Goal: Check status

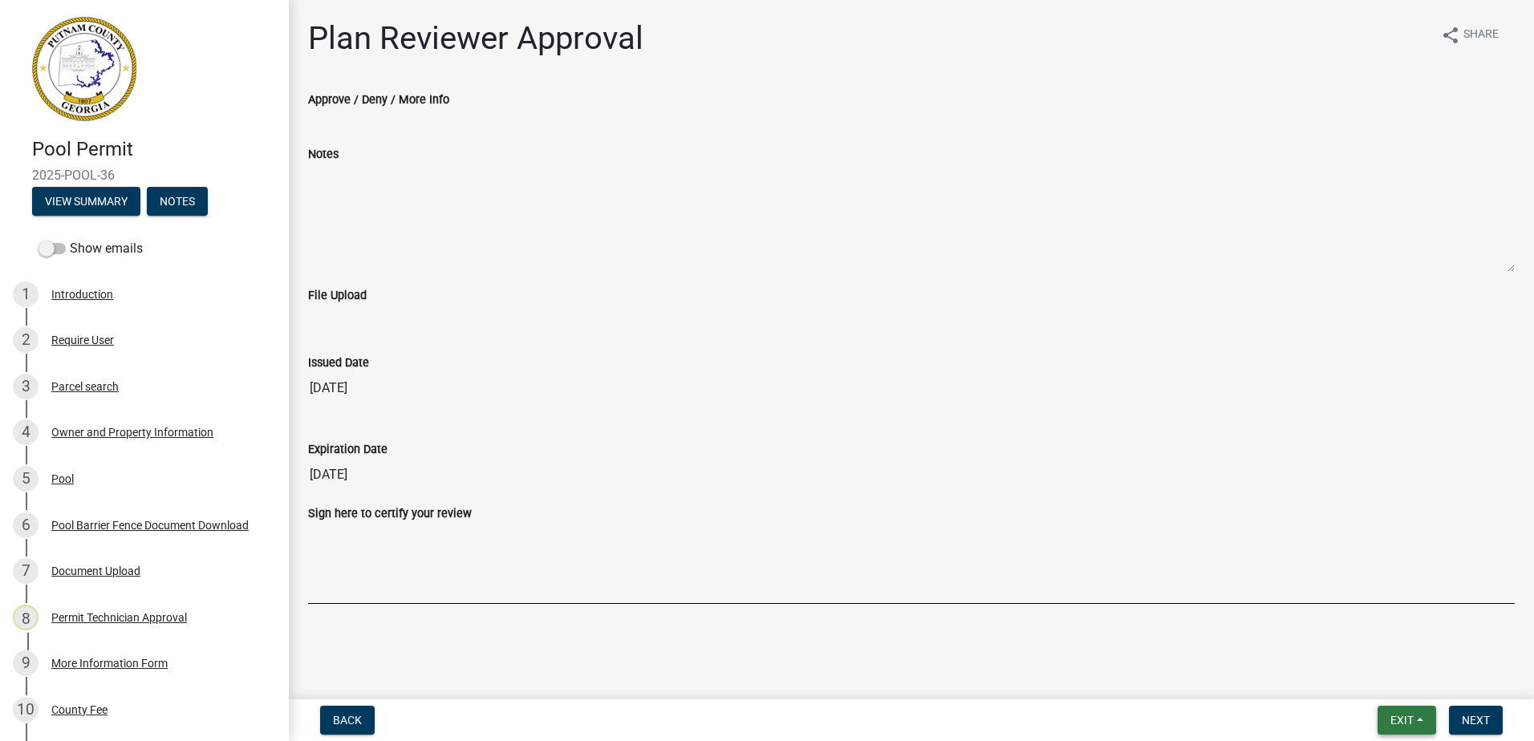
click at [1379, 717] on button "Exit" at bounding box center [1406, 720] width 59 height 29
click at [1360, 680] on button "Save & Exit" at bounding box center [1371, 678] width 128 height 39
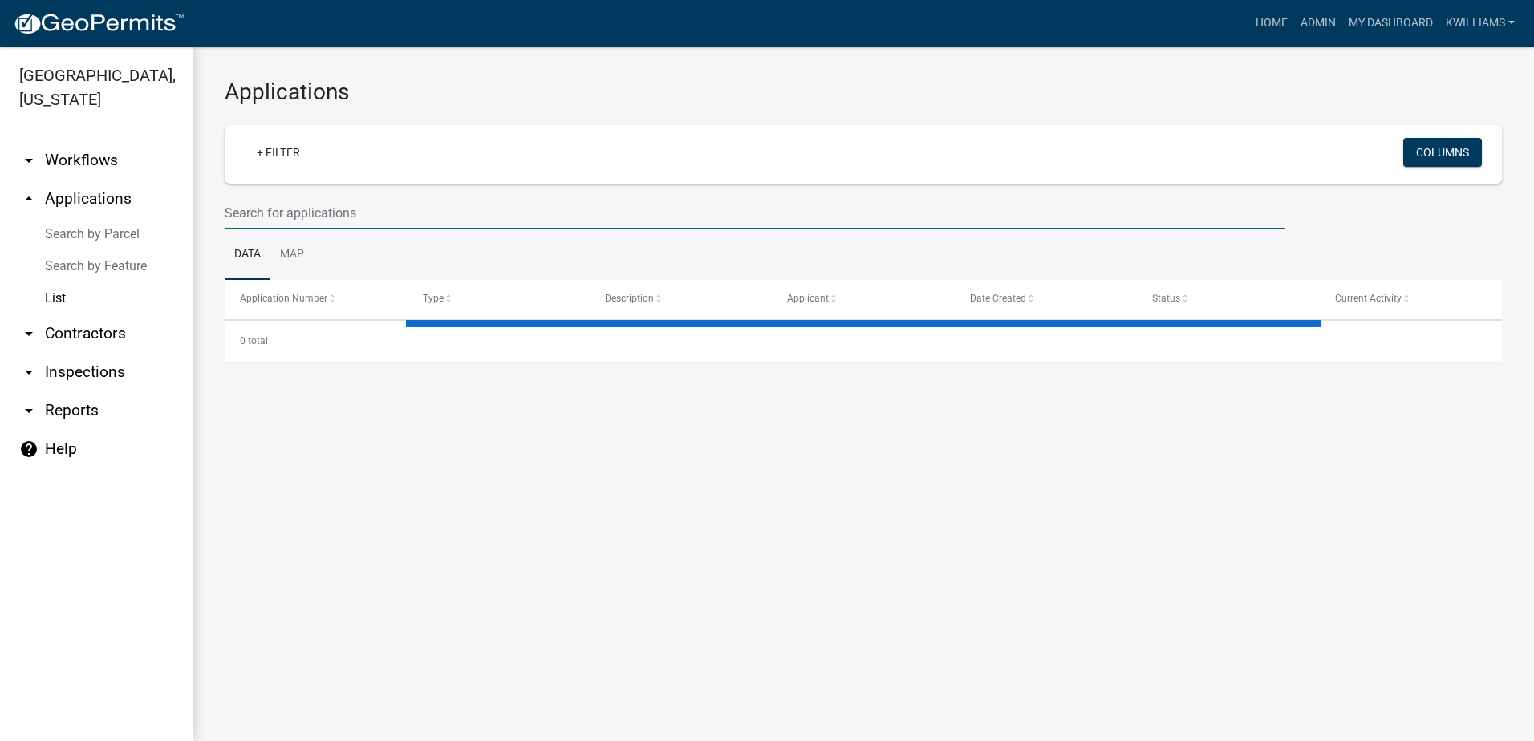
click at [441, 217] on input "text" at bounding box center [755, 213] width 1060 height 33
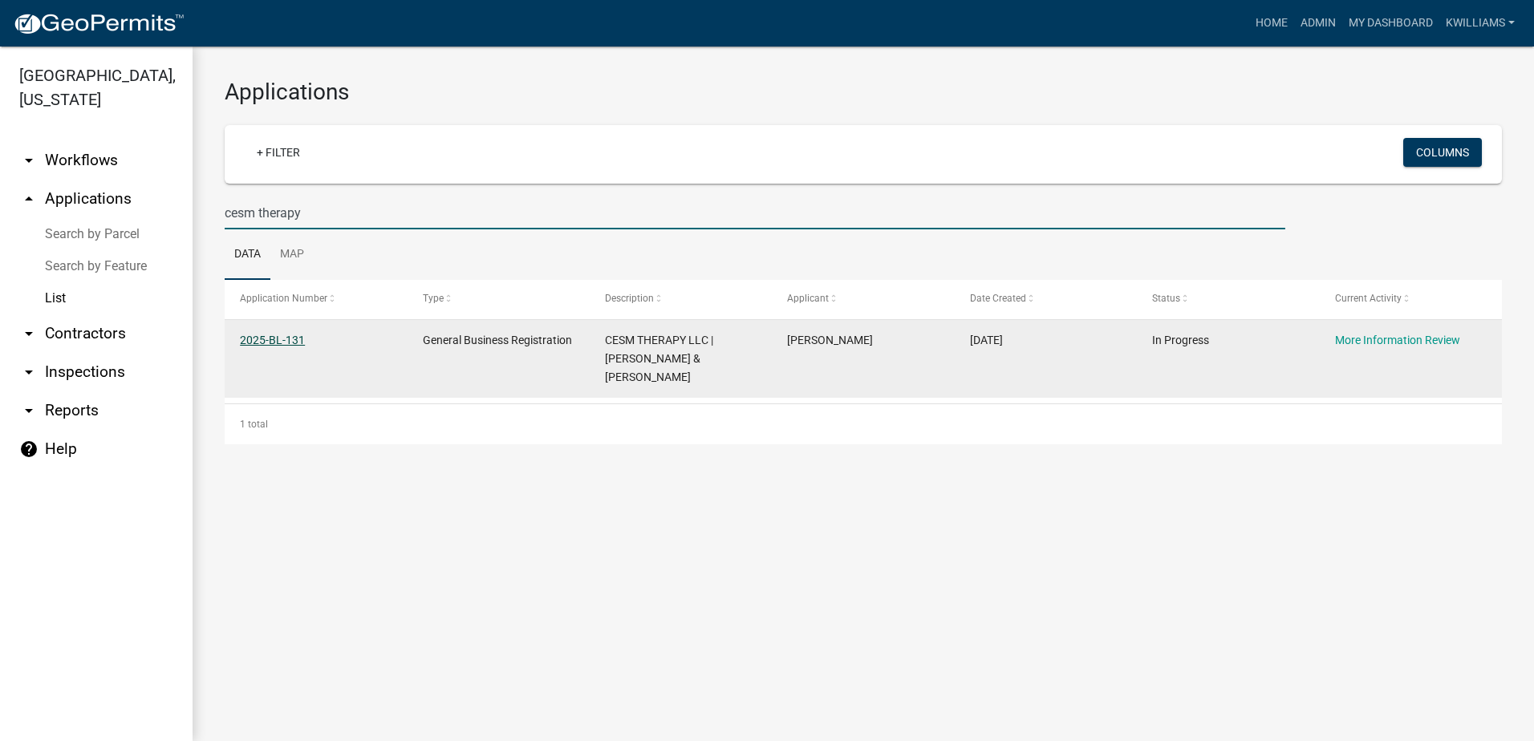
type input "cesm therapy"
click at [282, 334] on link "2025-BL-131" at bounding box center [272, 340] width 65 height 13
